Goal: Find specific page/section: Find specific page/section

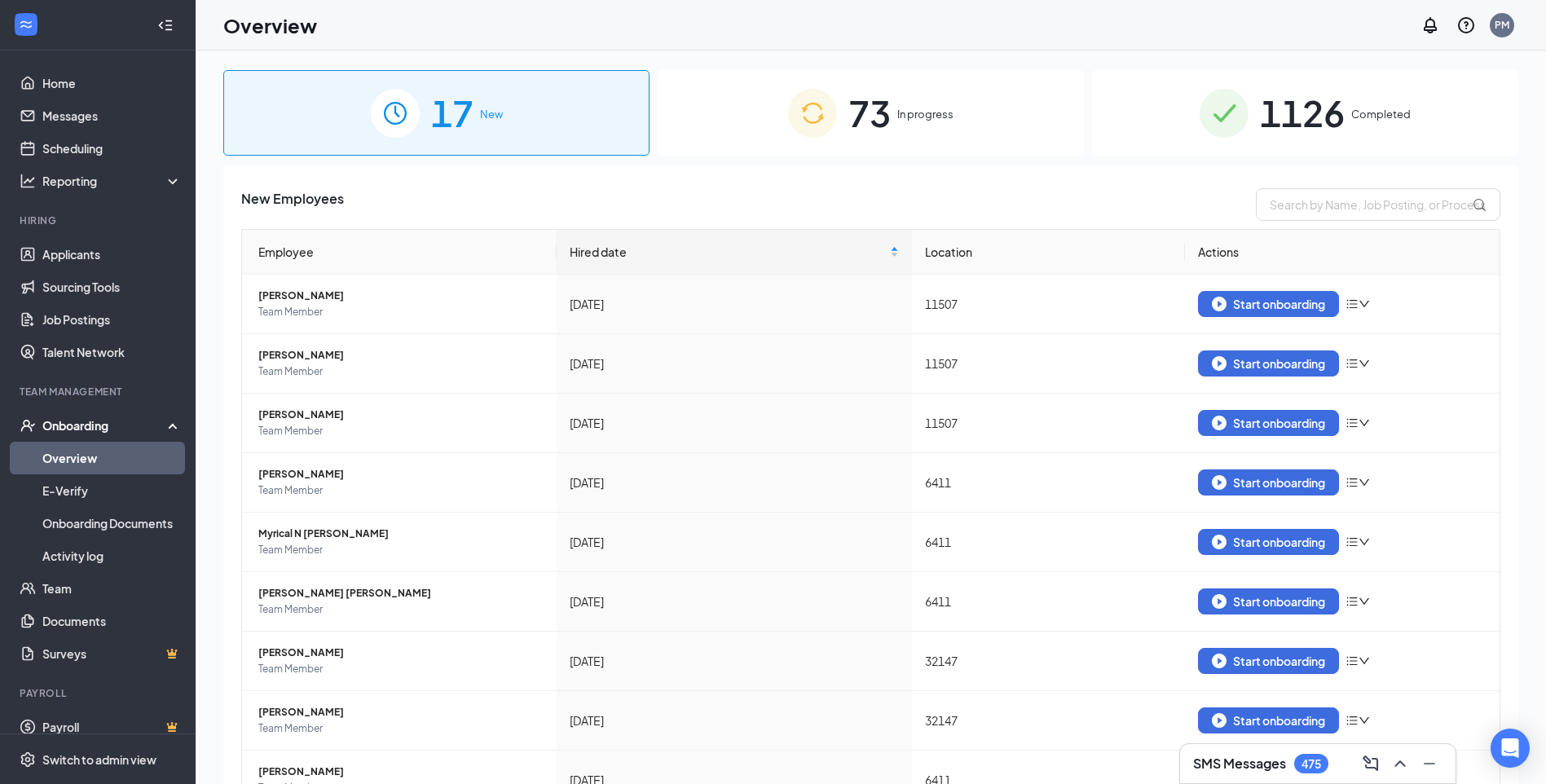
click at [889, 117] on div "73 In progress" at bounding box center [870, 113] width 426 height 86
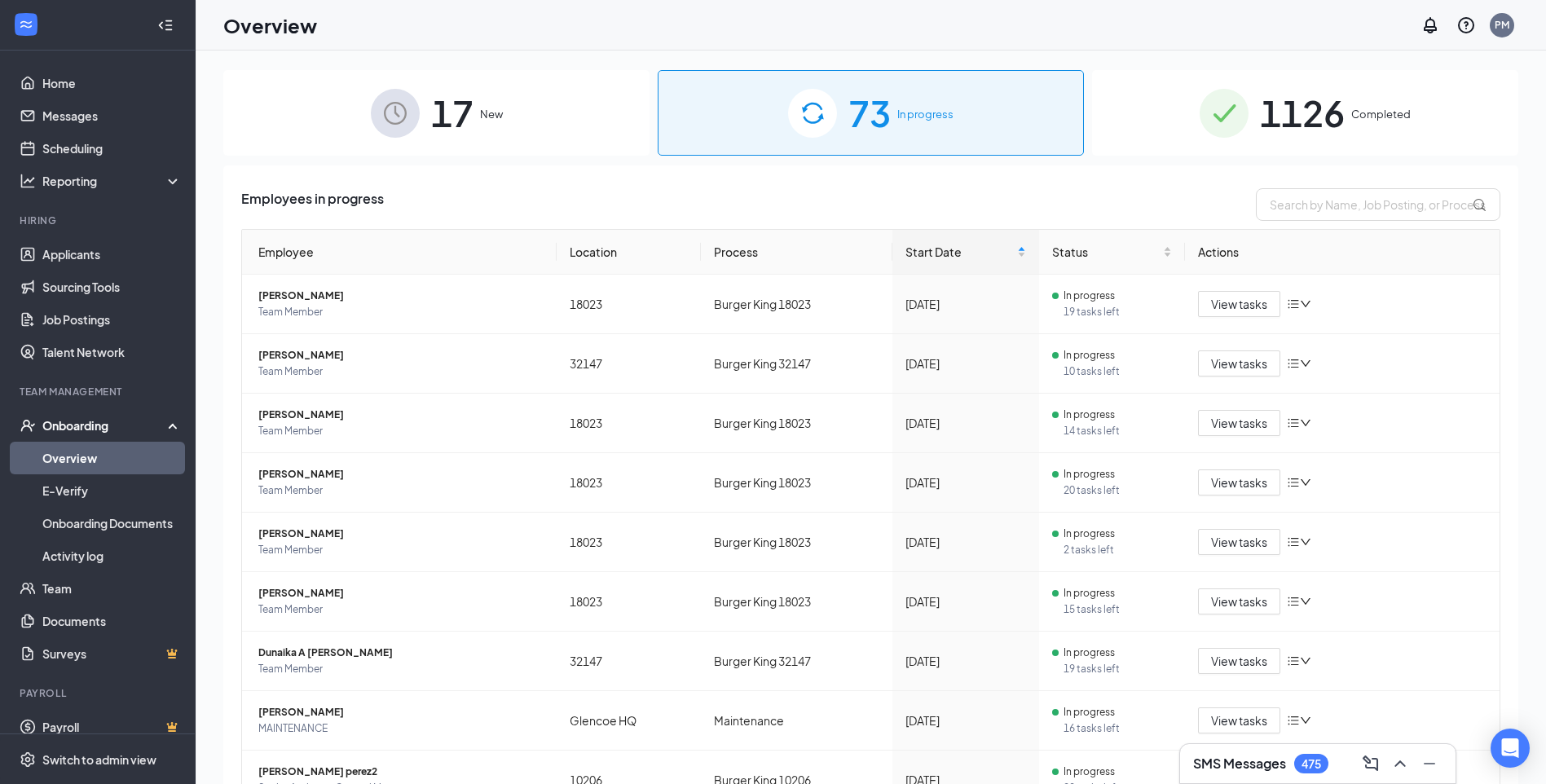
click at [454, 100] on span "17" at bounding box center [452, 113] width 42 height 57
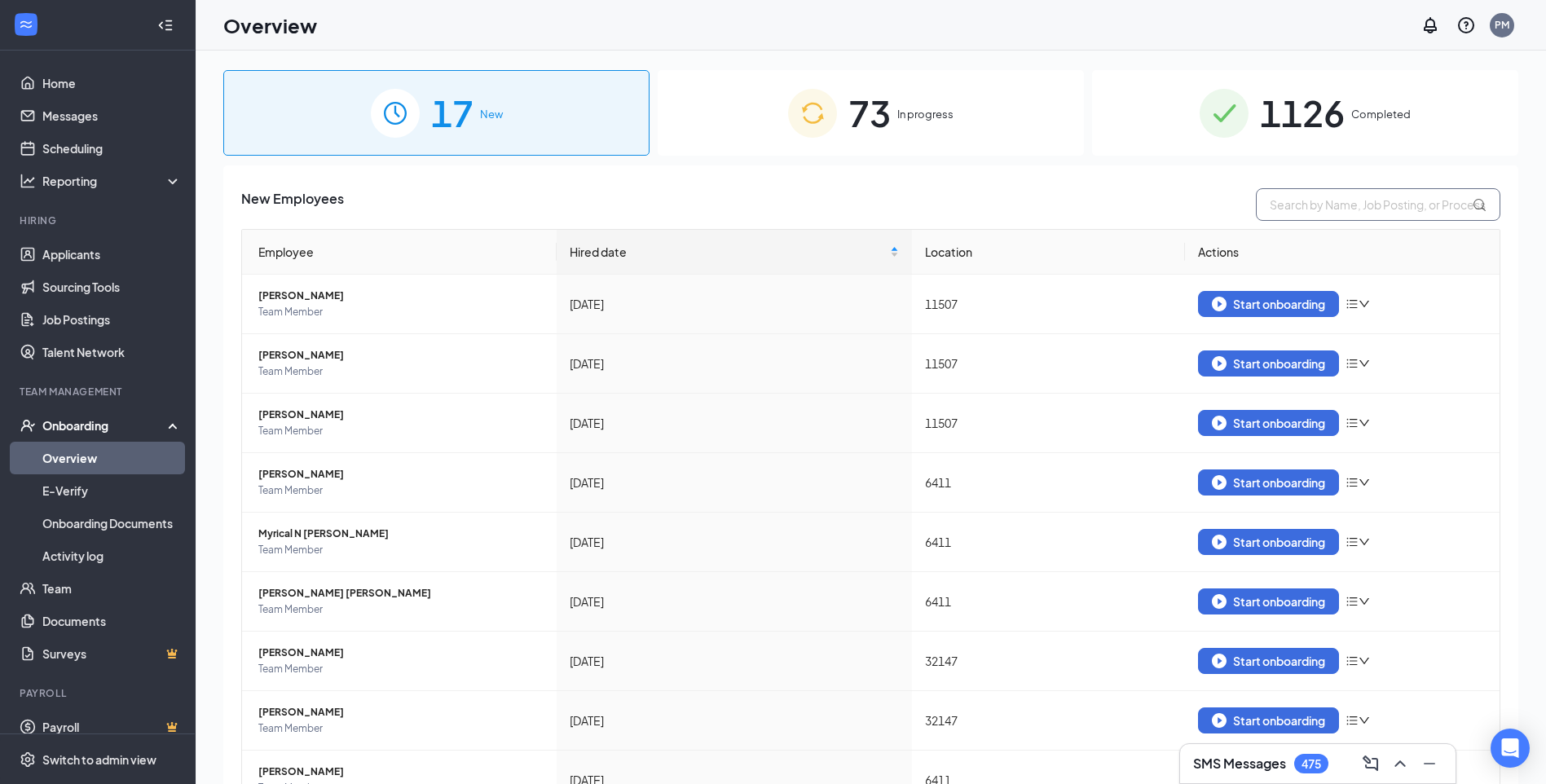
click at [1268, 207] on input "text" at bounding box center [1378, 204] width 245 height 32
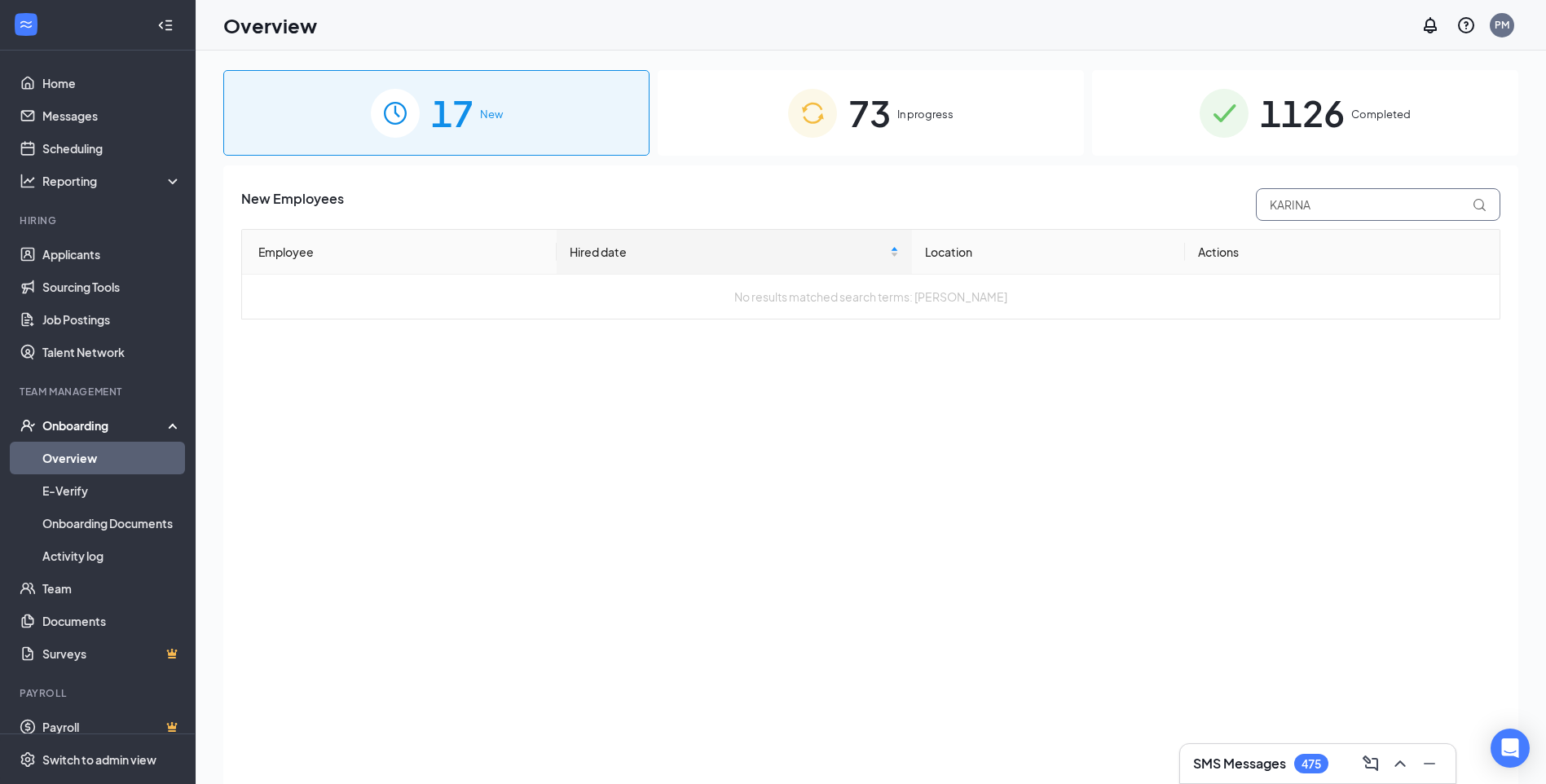
type input "KARINA"
click at [910, 119] on span "In progress" at bounding box center [926, 114] width 57 height 17
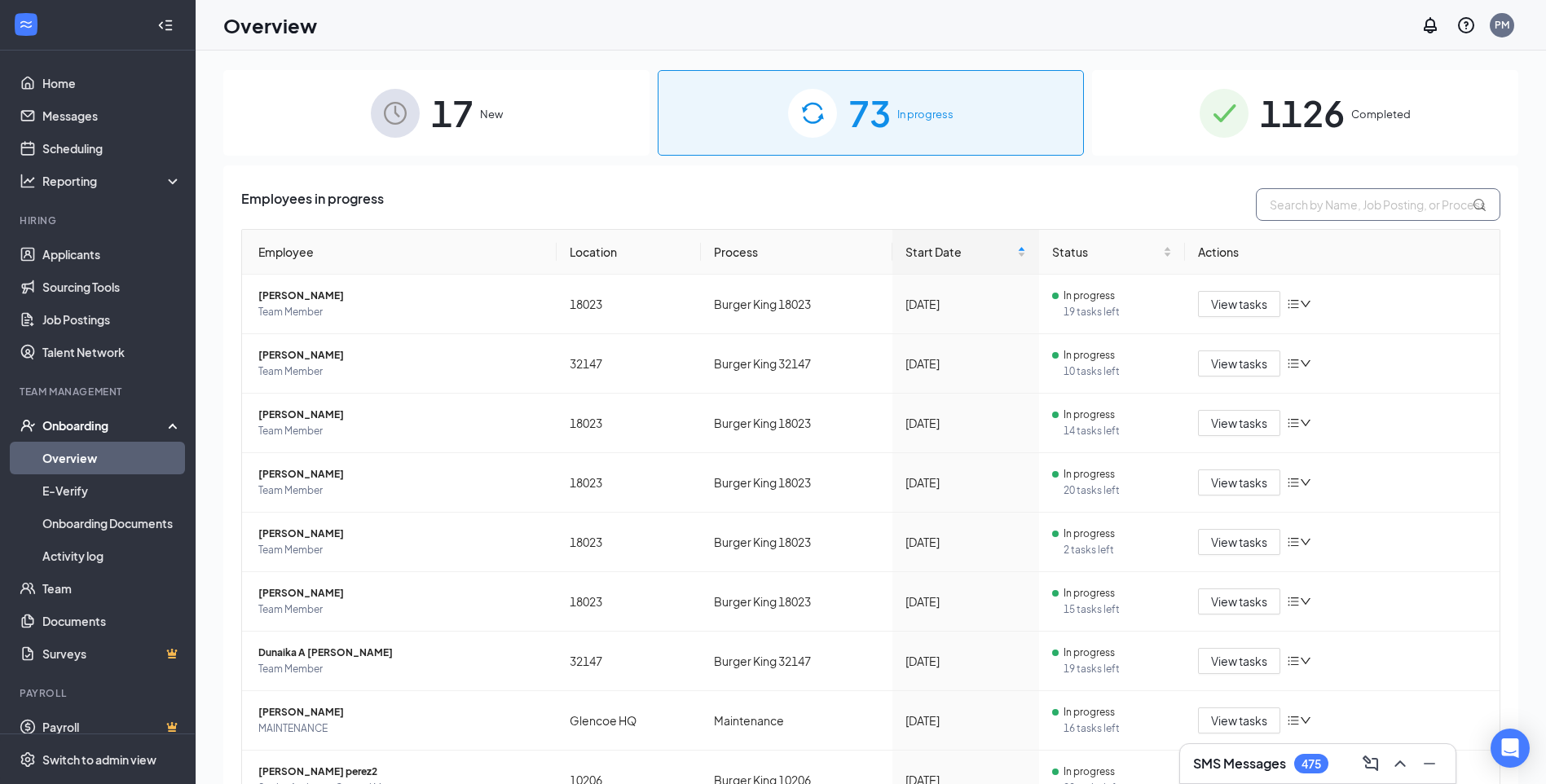
click at [1329, 210] on input "text" at bounding box center [1378, 204] width 245 height 32
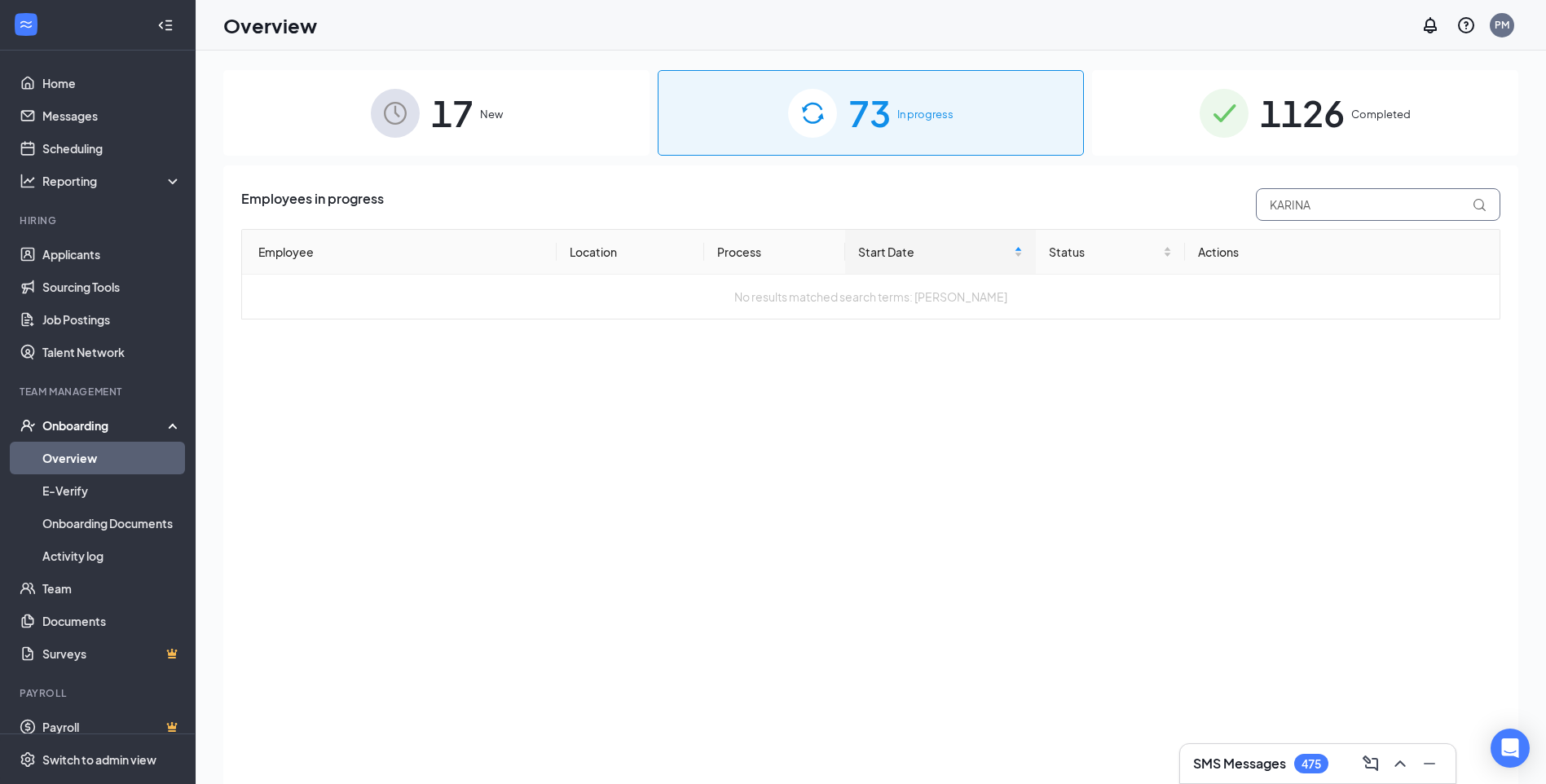
type input "KARINA"
click at [1326, 107] on span "1126" at bounding box center [1302, 113] width 85 height 57
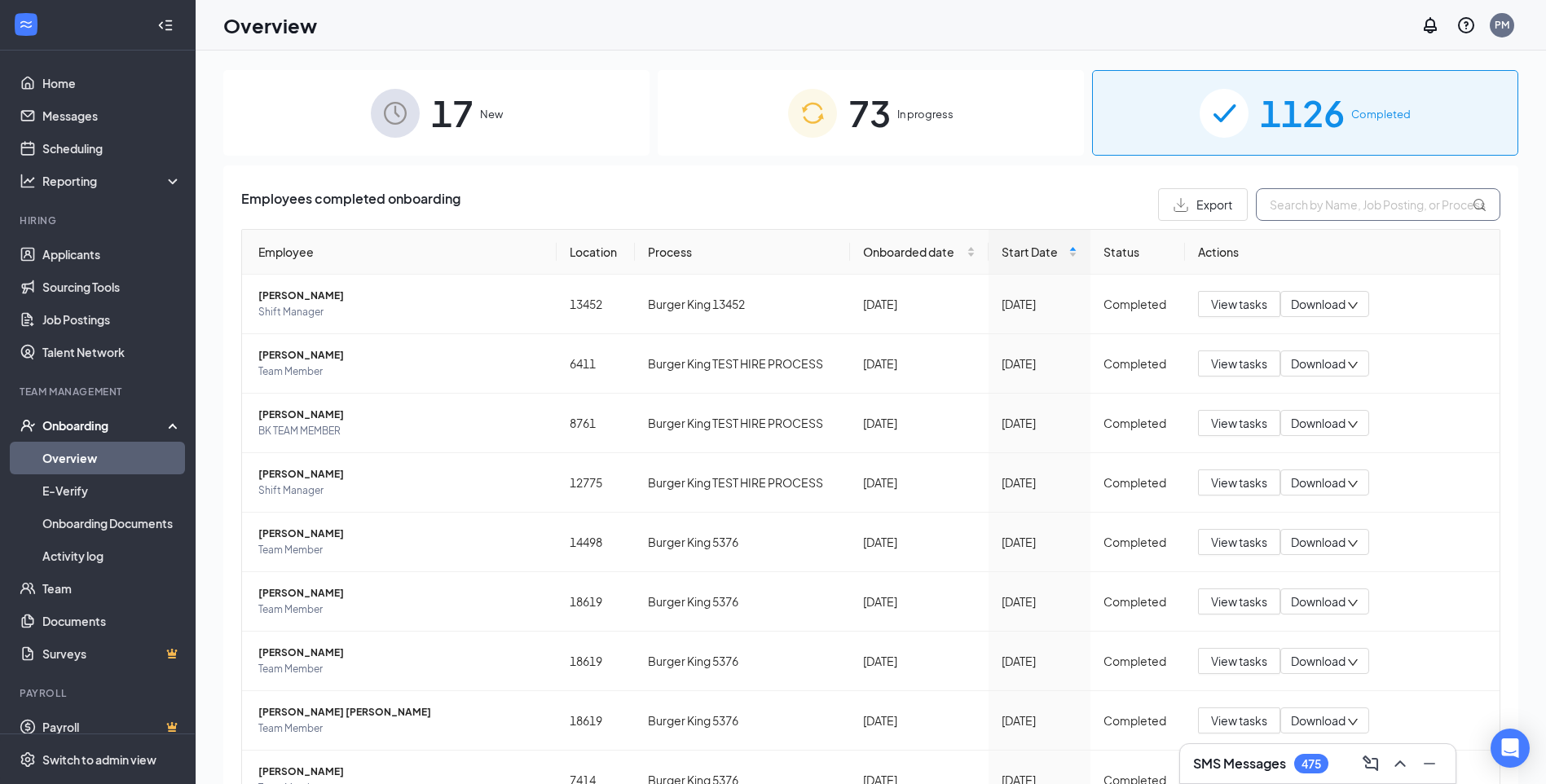
click at [1321, 204] on input "text" at bounding box center [1378, 204] width 245 height 32
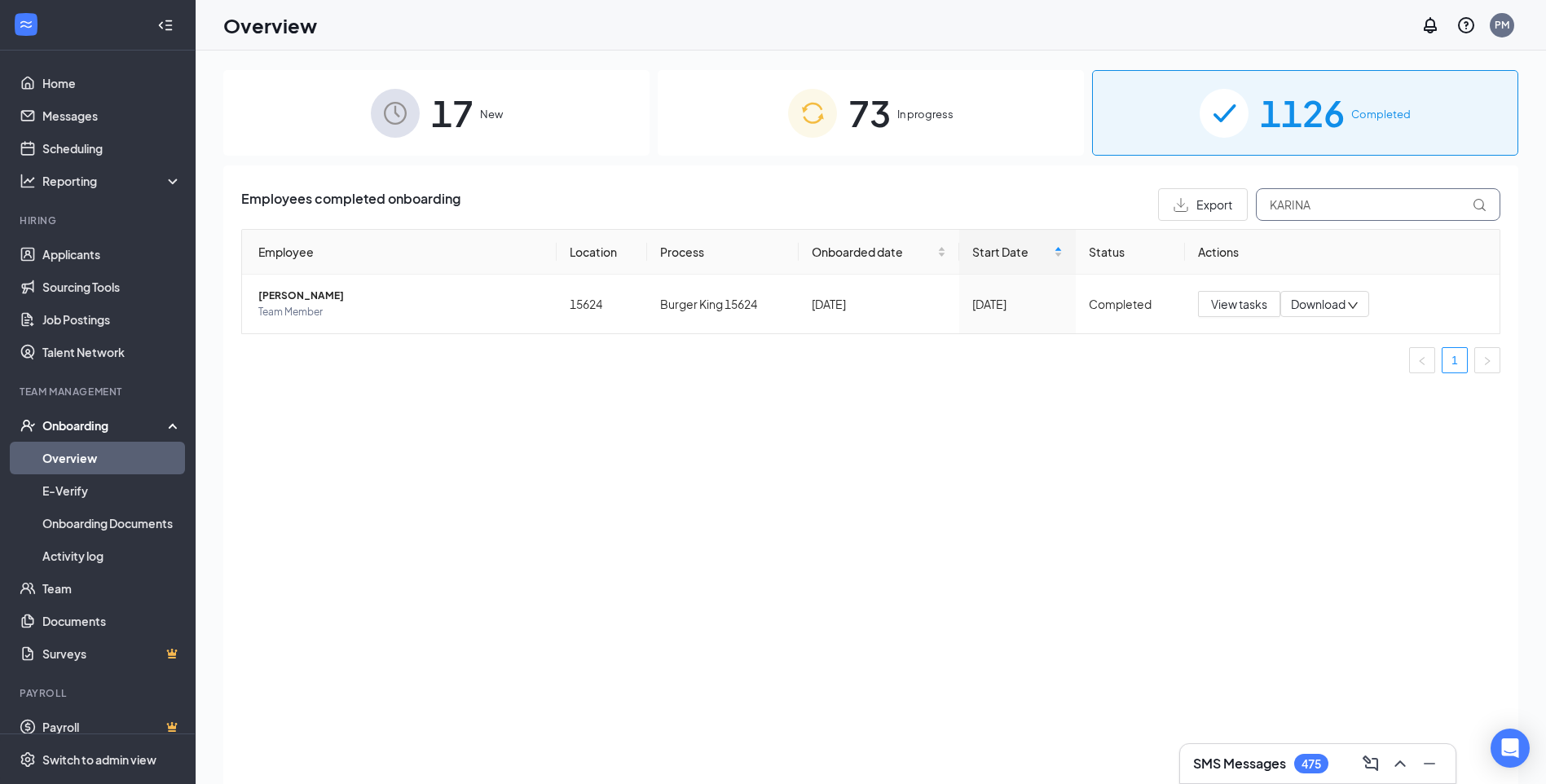
type input "KARINA"
click at [491, 132] on div "17 New" at bounding box center [436, 113] width 426 height 86
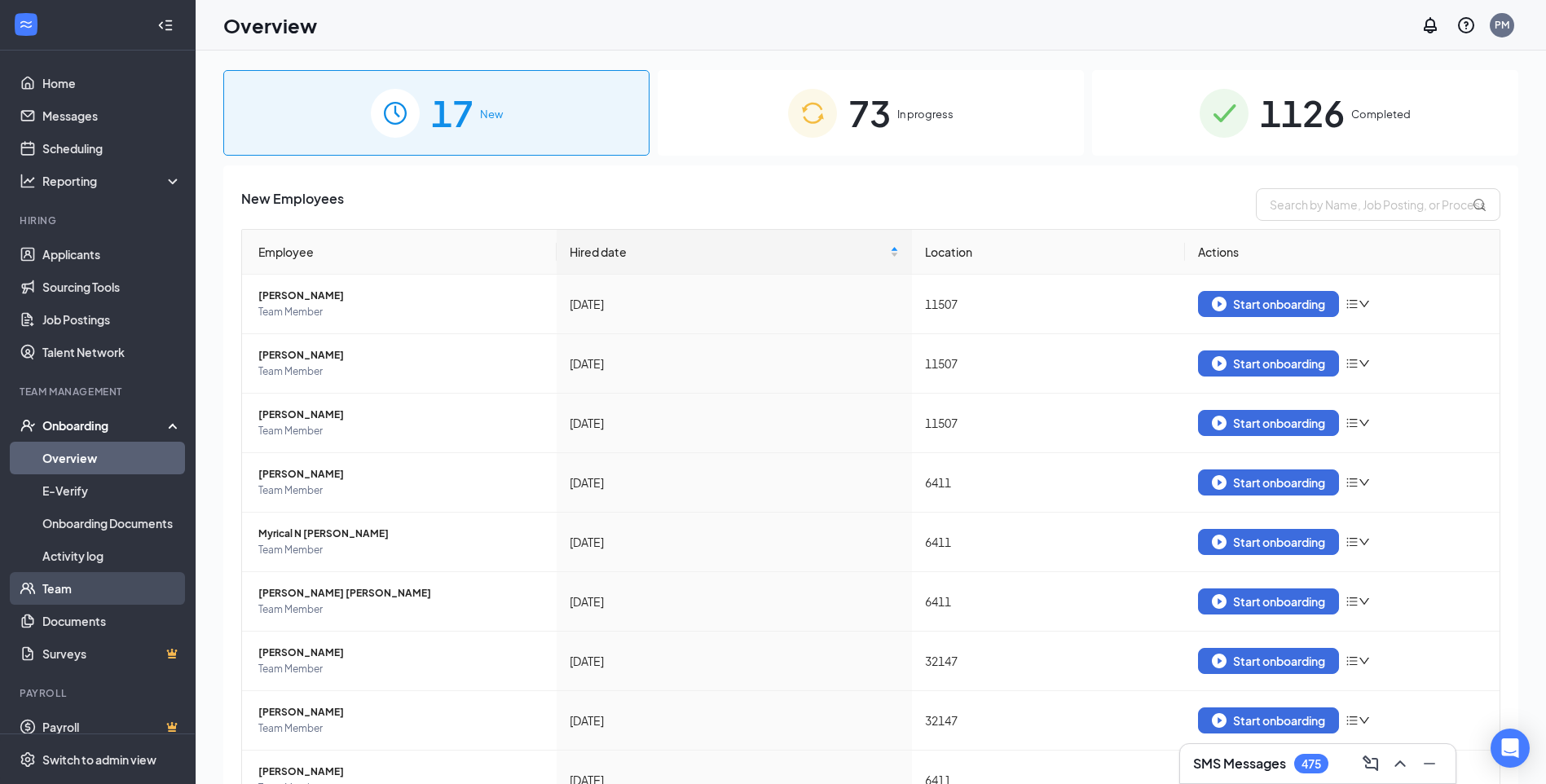
click at [70, 598] on link "Team" at bounding box center [111, 588] width 139 height 32
